Goal: Transaction & Acquisition: Purchase product/service

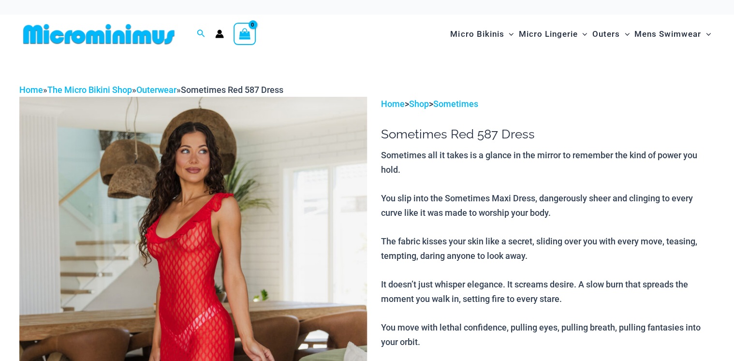
select select
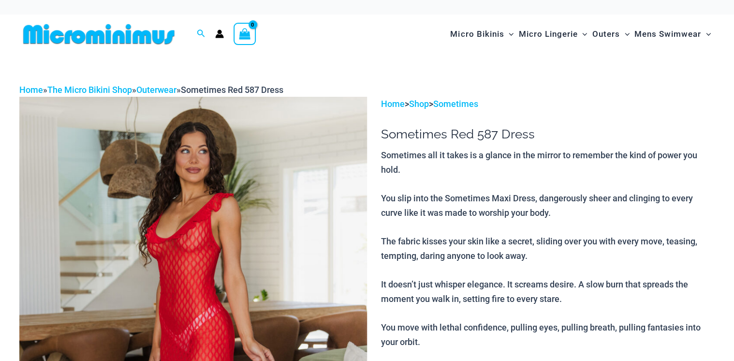
select select
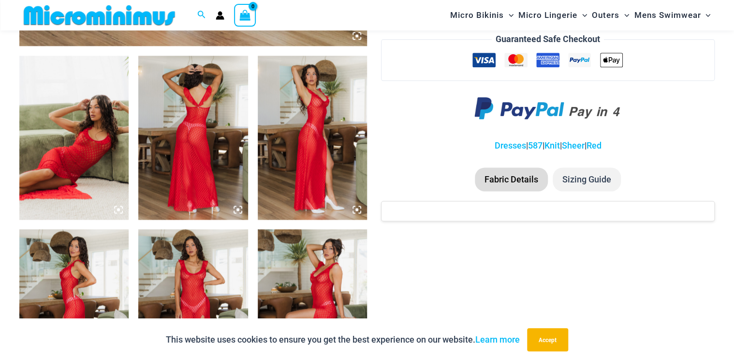
scroll to position [507, 0]
